Goal: Find specific page/section: Find specific page/section

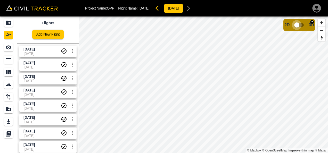
click at [303, 24] on input "checkbox" at bounding box center [296, 25] width 29 height 10
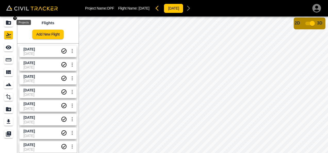
click at [6, 21] on icon "Projects" at bounding box center [8, 23] width 6 height 6
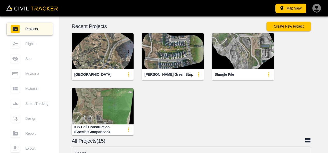
drag, startPoint x: 182, startPoint y: 112, endPoint x: 183, endPoint y: 107, distance: 4.7
click at [183, 108] on div "[GEOGRAPHIC_DATA][PERSON_NAME] Green Strip Shingle Pile ICS Cell Construction (…" at bounding box center [189, 80] width 275 height 110
click at [201, 120] on div "[GEOGRAPHIC_DATA][PERSON_NAME] Green Strip Shingle Pile ICS Cell Construction (…" at bounding box center [189, 80] width 275 height 110
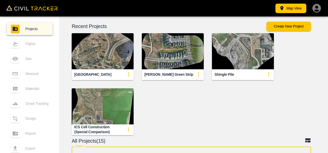
click at [87, 151] on input "text" at bounding box center [191, 154] width 239 height 14
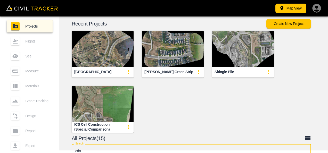
type input "cdo"
click at [162, 121] on div "[GEOGRAPHIC_DATA][PERSON_NAME] Green Strip Shingle Pile ICS Cell Construction (…" at bounding box center [189, 77] width 275 height 110
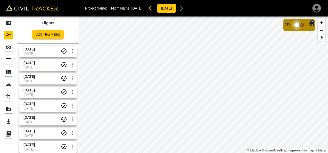
click at [301, 24] on input "checkbox" at bounding box center [296, 25] width 29 height 10
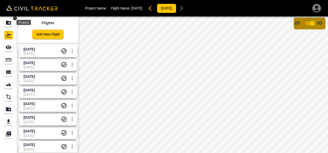
click at [7, 23] on icon "Projects" at bounding box center [8, 23] width 5 height 4
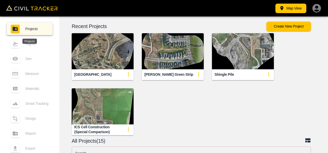
click at [211, 149] on input "text" at bounding box center [191, 154] width 239 height 14
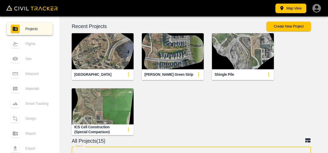
click at [277, 112] on div "[GEOGRAPHIC_DATA][PERSON_NAME] Green Strip Shingle Pile ICS Cell Construction (…" at bounding box center [189, 80] width 275 height 110
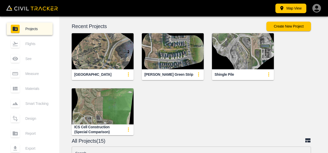
click at [200, 152] on input "text" at bounding box center [191, 154] width 239 height 14
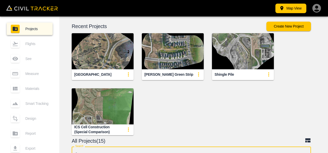
scroll to position [3, 0]
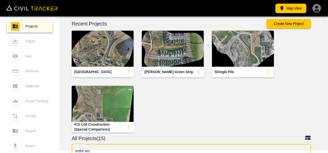
type input "entire wrc"
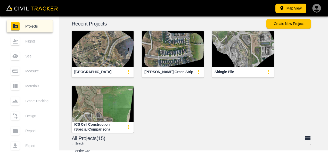
click at [197, 133] on div "Recent Projects Create New Project Indian [GEOGRAPHIC_DATA][PERSON_NAME] Green …" at bounding box center [193, 98] width 268 height 169
click at [307, 139] on icon at bounding box center [307, 138] width 5 height 4
click at [288, 11] on button "Map View" at bounding box center [290, 9] width 31 height 10
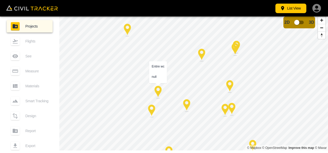
click at [156, 93] on div at bounding box center [157, 92] width 13 height 13
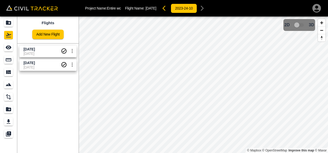
click at [47, 54] on span "[DATE]" at bounding box center [41, 54] width 37 height 4
click at [8, 24] on icon "Projects" at bounding box center [8, 23] width 5 height 4
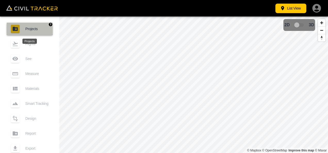
click at [41, 28] on span "Projects" at bounding box center [36, 29] width 23 height 4
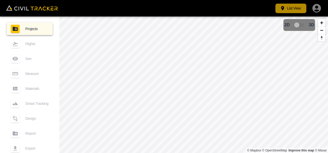
click at [290, 8] on button "List View" at bounding box center [290, 9] width 31 height 10
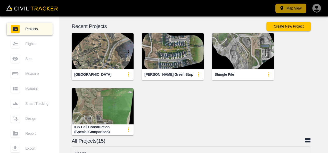
click at [290, 8] on button "Map View" at bounding box center [290, 9] width 31 height 10
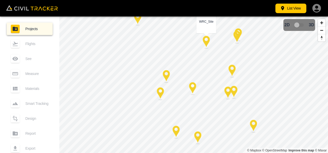
click at [206, 43] on div at bounding box center [206, 42] width 13 height 13
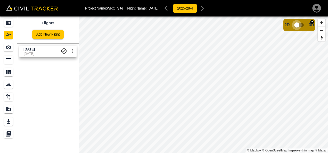
click at [301, 25] on input "checkbox" at bounding box center [296, 25] width 29 height 10
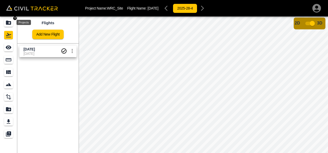
click at [10, 24] on icon "Projects" at bounding box center [8, 23] width 5 height 4
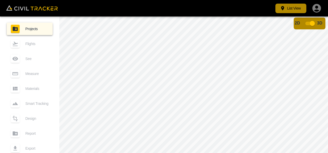
click at [283, 8] on icon "button" at bounding box center [282, 8] width 3 height 4
click at [287, 8] on button "List View" at bounding box center [290, 9] width 31 height 10
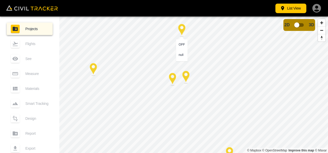
click at [184, 29] on div at bounding box center [181, 30] width 13 height 13
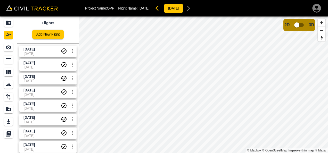
click at [160, 10] on button "button" at bounding box center [158, 8] width 10 height 10
click at [161, 11] on icon "button" at bounding box center [158, 8] width 6 height 6
click at [196, 9] on icon "button" at bounding box center [193, 8] width 6 height 6
click at [191, 9] on icon "button" at bounding box center [188, 8] width 6 height 6
